Goal: Information Seeking & Learning: Learn about a topic

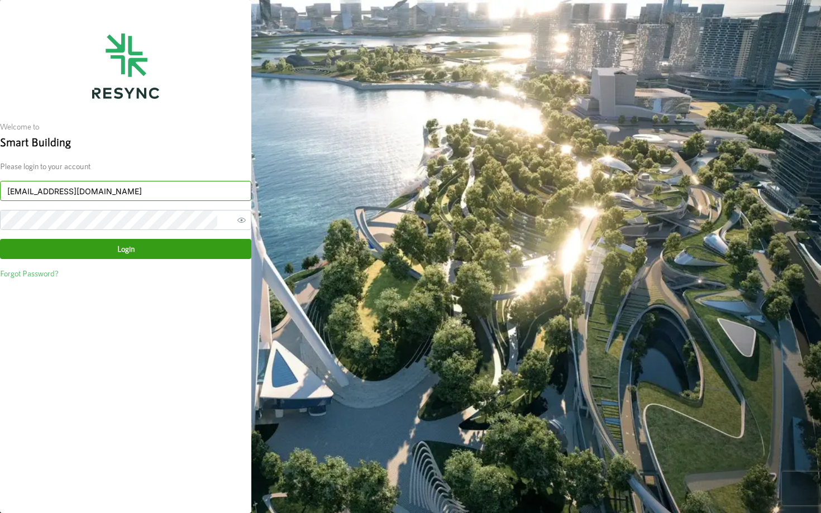
click at [200, 188] on input "mandai_display@resynctech.com" at bounding box center [125, 191] width 251 height 20
paste input "_bangna_display@resynctech.com"
type input "mega_bangna_display@resynctech.com"
click at [189, 246] on span "Login" at bounding box center [126, 249] width 230 height 19
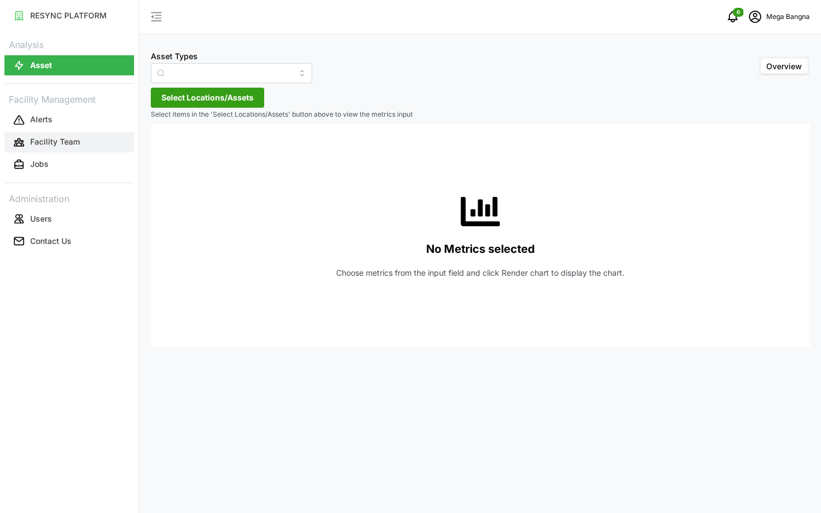
type input "Air Handling Unit"
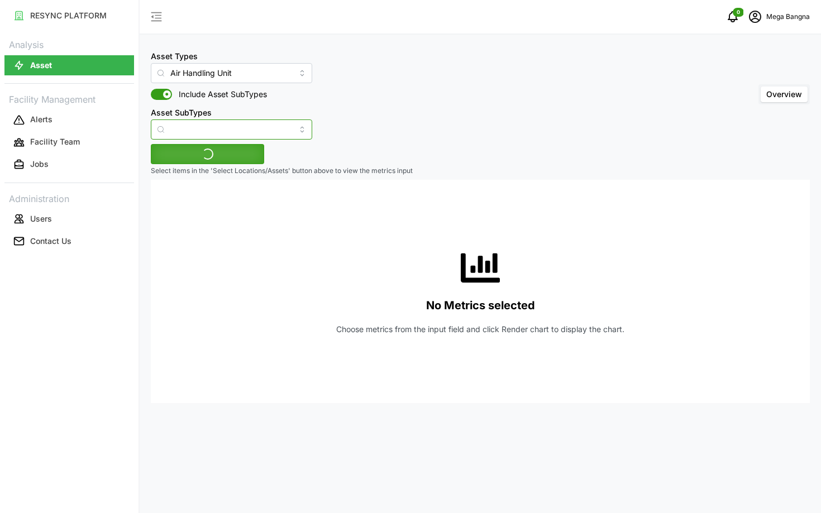
click at [196, 127] on input "Asset SubTypes" at bounding box center [231, 130] width 161 height 20
click at [225, 202] on div "No Metrics selected Choose metrics from the input field and click Render chart …" at bounding box center [480, 291] width 641 height 223
click at [192, 145] on span "Select Locations/Assets" at bounding box center [207, 154] width 92 height 19
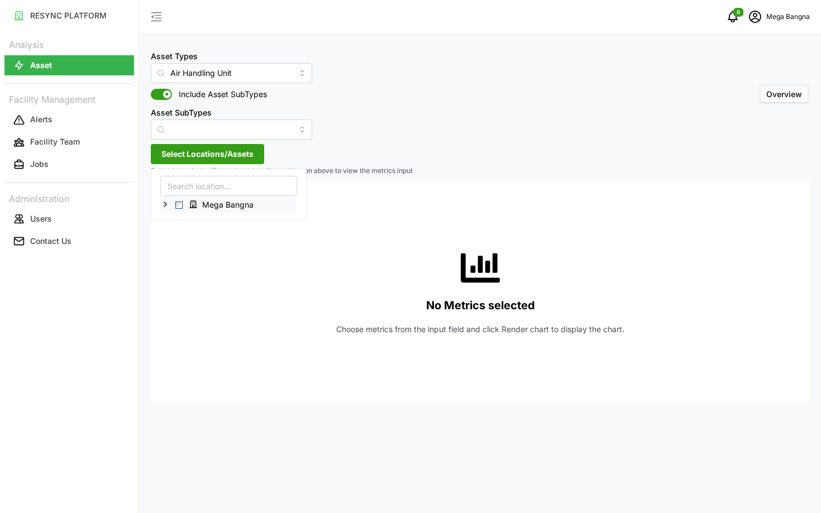
click at [180, 208] on div "Mega Bangna" at bounding box center [229, 205] width 136 height 16
click at [180, 207] on span "Select Mega Bangna" at bounding box center [178, 205] width 7 height 7
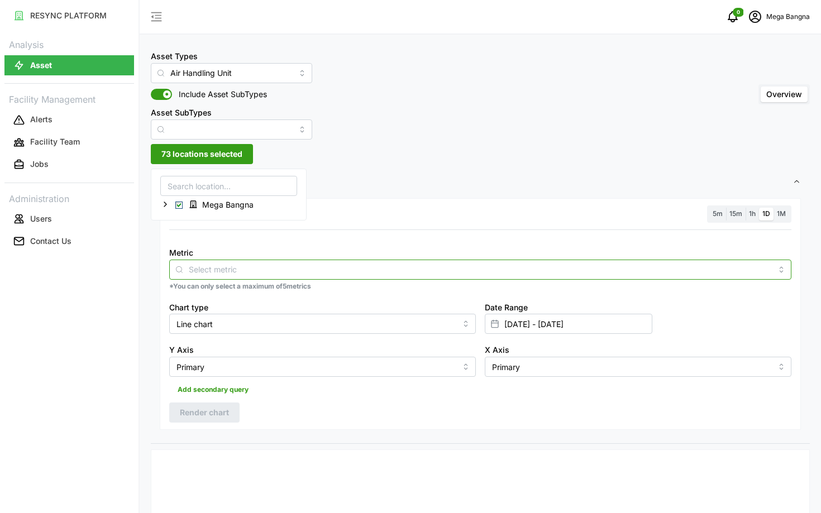
click at [251, 264] on input "Metric" at bounding box center [480, 269] width 583 height 12
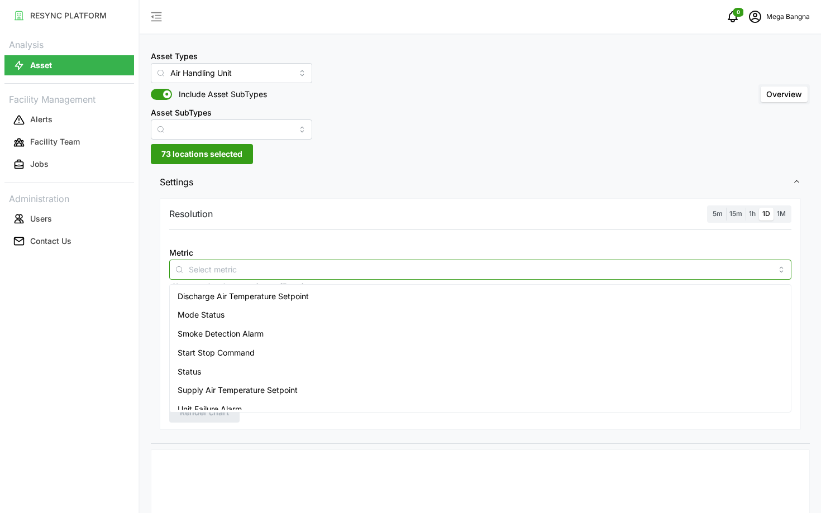
click at [266, 297] on span "Discharge Air Temperature Setpoint" at bounding box center [243, 297] width 131 height 12
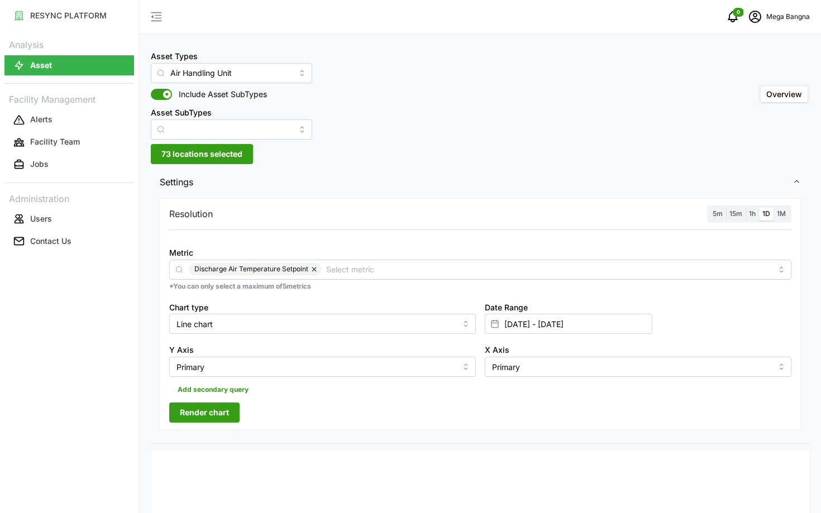
click at [717, 215] on span "5m" at bounding box center [718, 214] width 10 height 8
click at [710, 208] on input "5m" at bounding box center [710, 208] width 0 height 0
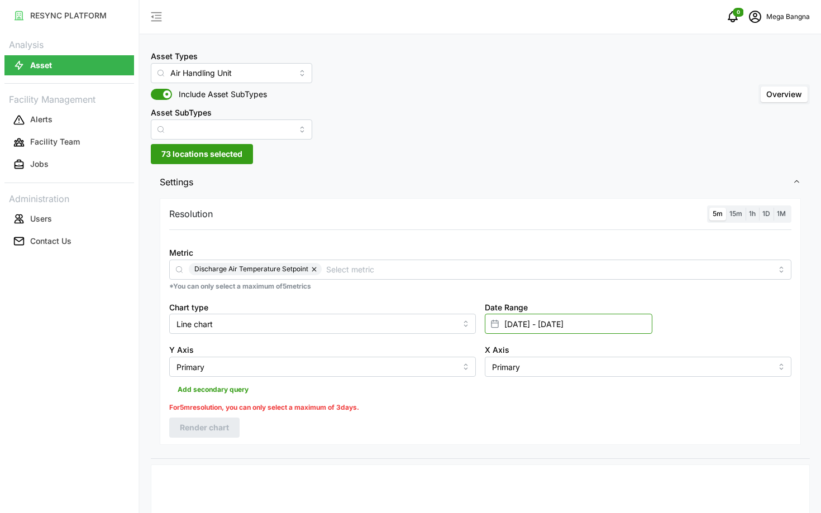
click at [573, 328] on input "[DATE] - [DATE]" at bounding box center [569, 324] width 168 height 20
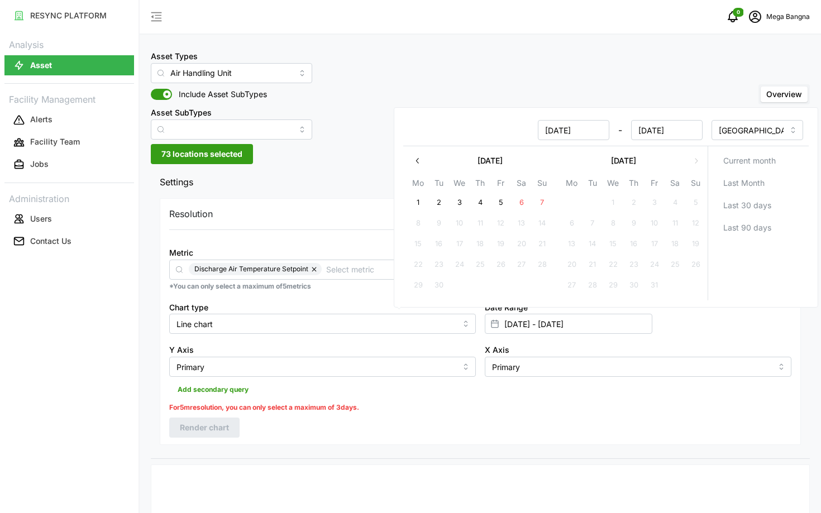
click at [418, 206] on button "1" at bounding box center [418, 203] width 20 height 20
type input "[DATE] - [DATE]"
type input "[DATE]"
click at [464, 201] on button "3" at bounding box center [460, 203] width 20 height 20
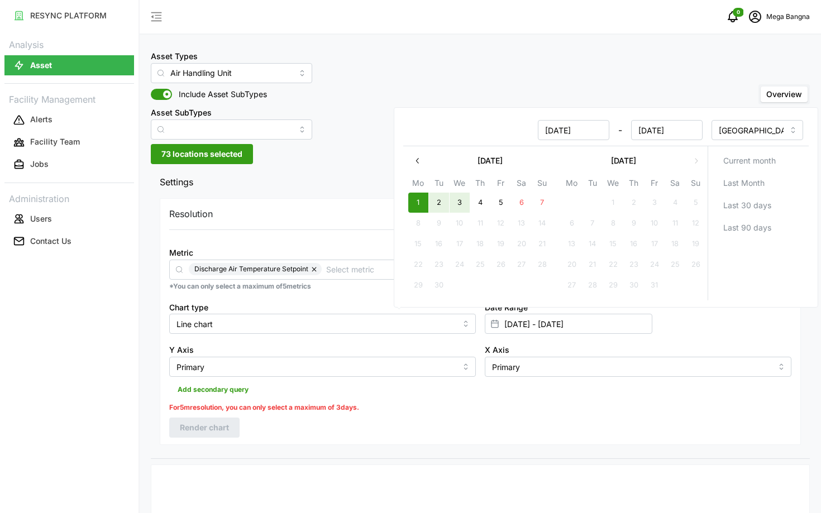
type input "[DATE] - [DATE]"
type input "[DATE]"
click at [472, 201] on button "4" at bounding box center [480, 203] width 20 height 20
type input "[DATE] - [DATE]"
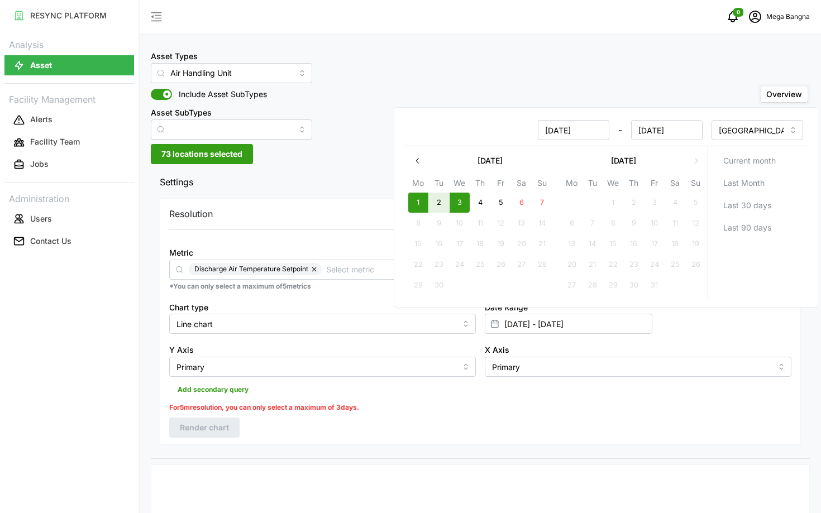
type input "[DATE]"
click at [425, 202] on button "1" at bounding box center [418, 203] width 20 height 20
type input "[DATE] - [DATE]"
type input "[DATE]"
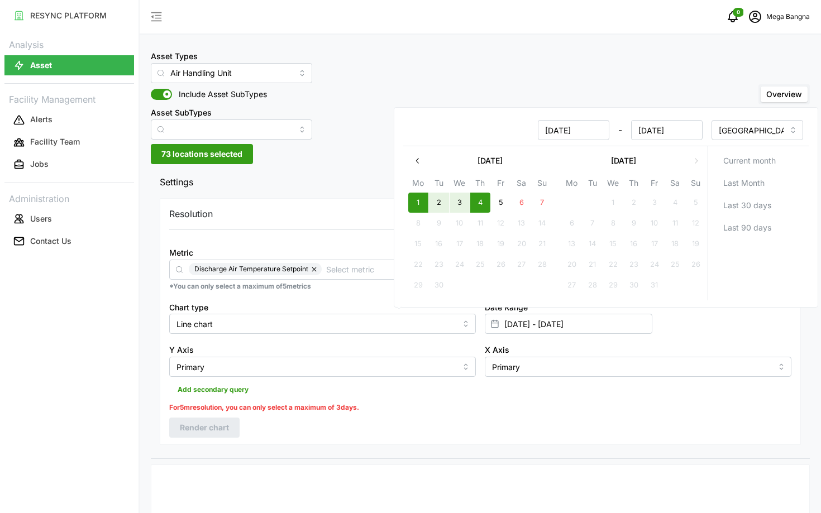
click at [501, 197] on button "5" at bounding box center [501, 203] width 20 height 20
type input "[DATE] - [DATE]"
type input "[DATE]"
click at [538, 199] on button "7" at bounding box center [542, 203] width 20 height 20
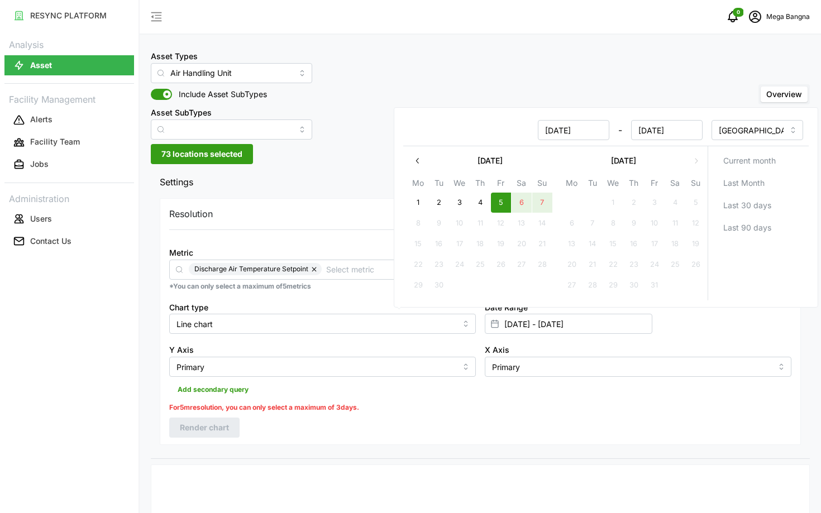
type input "[DATE] - [DATE]"
type input "[DATE]"
click at [439, 435] on div "Resolution 5m 15m 1h 1D 1M Metric Discharge Air Temperature Setpoint *You can o…" at bounding box center [480, 321] width 641 height 246
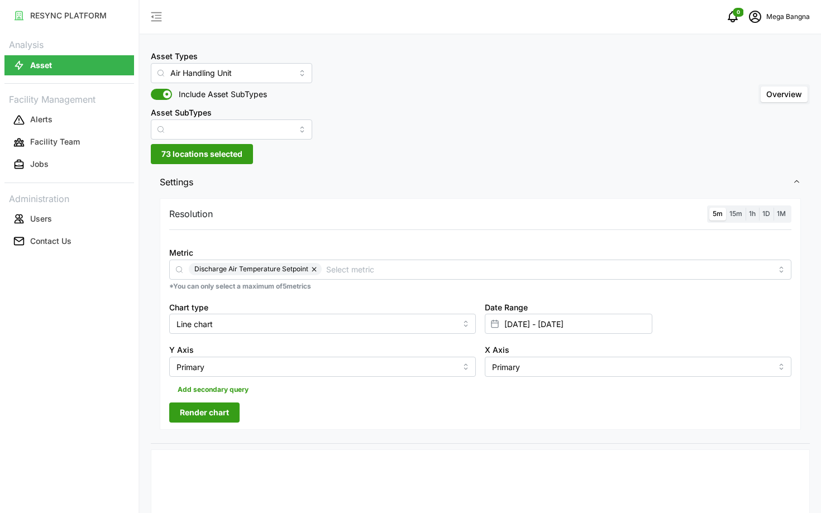
click at [210, 414] on span "Render chart" at bounding box center [204, 412] width 49 height 19
click at [749, 222] on div "5m 15m 1h 1D 1M" at bounding box center [749, 214] width 84 height 17
click at [753, 215] on span "1h" at bounding box center [752, 214] width 7 height 8
click at [746, 208] on input "1h" at bounding box center [746, 208] width 0 height 0
click at [215, 415] on span "Render chart" at bounding box center [204, 412] width 49 height 19
